Goal: Transaction & Acquisition: Subscribe to service/newsletter

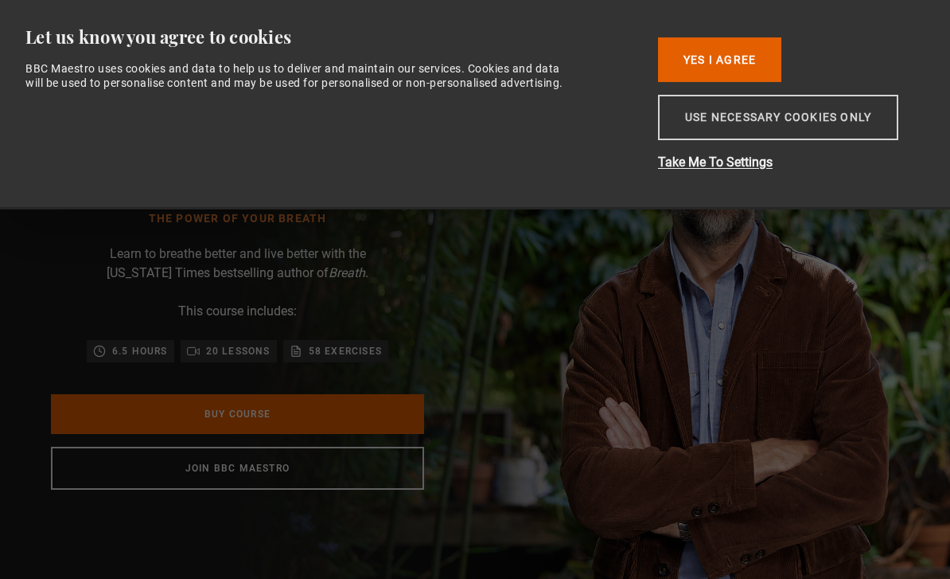
click at [700, 135] on button "Use necessary cookies only" at bounding box center [778, 117] width 240 height 45
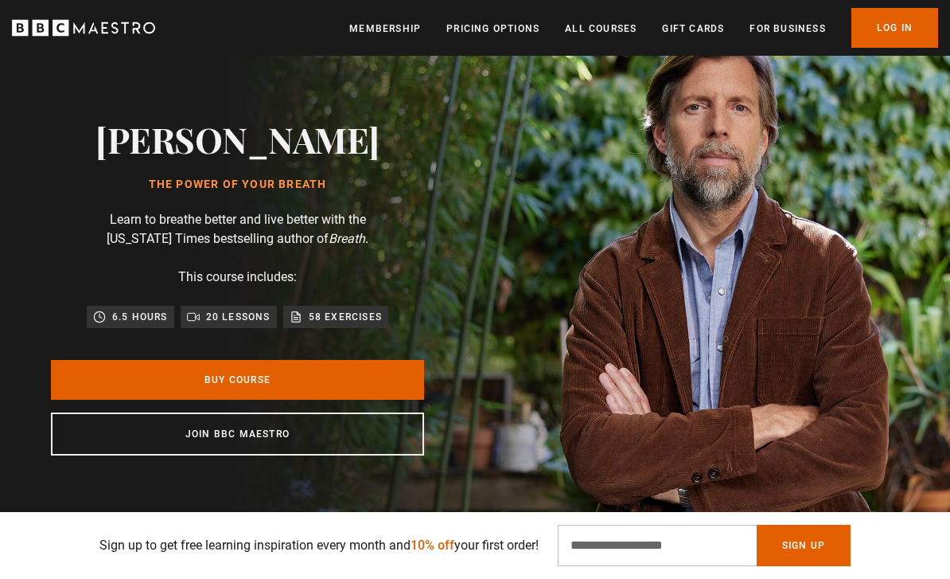
scroll to position [0, 184]
click at [395, 26] on link "Membership" at bounding box center [385, 29] width 72 height 16
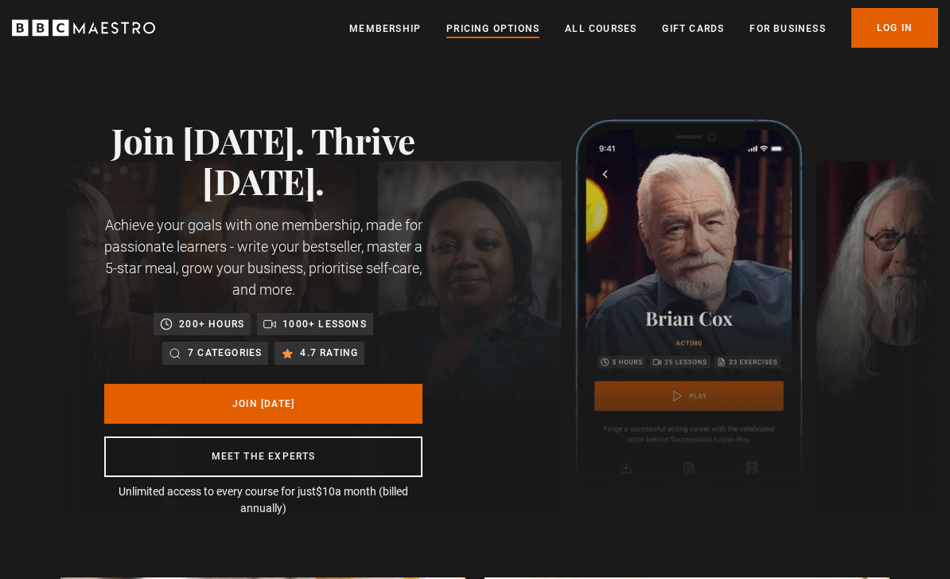
click at [489, 33] on link "Pricing Options" at bounding box center [492, 29] width 93 height 16
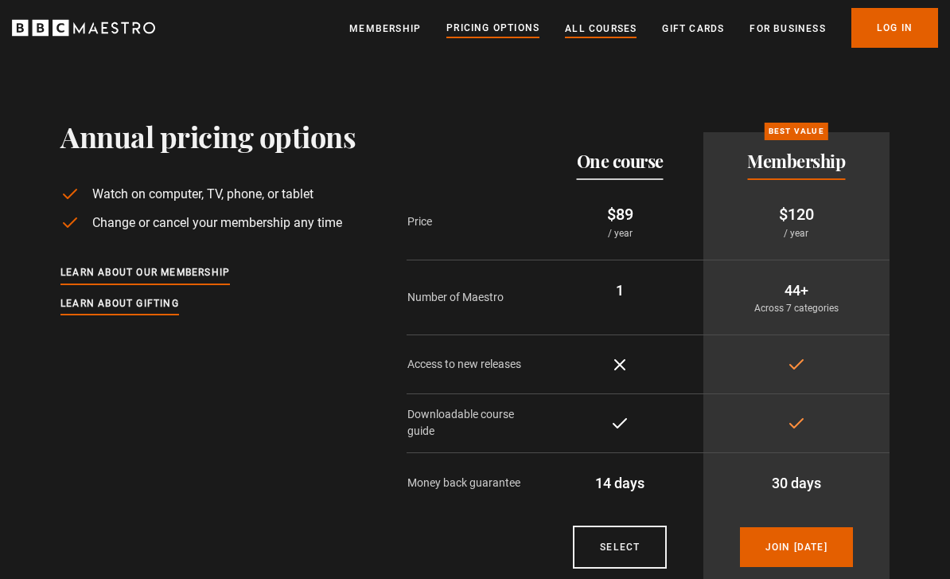
click at [593, 32] on link "All Courses" at bounding box center [601, 29] width 72 height 16
